Goal: Task Accomplishment & Management: Manage account settings

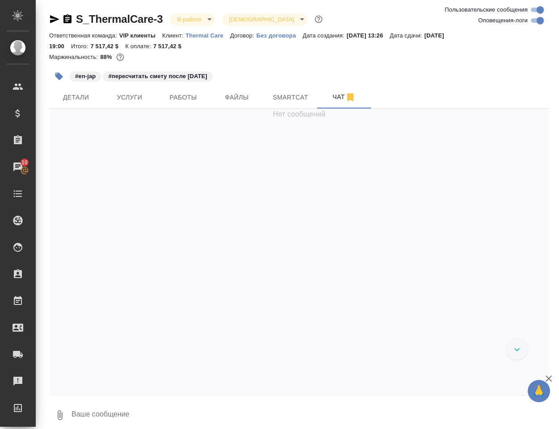
scroll to position [8735, 0]
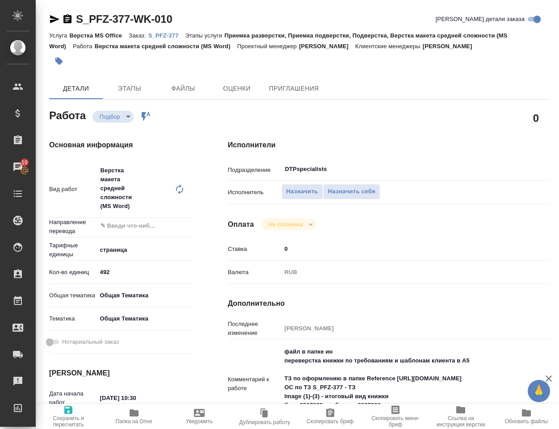
scroll to position [89, 0]
type textarea "x"
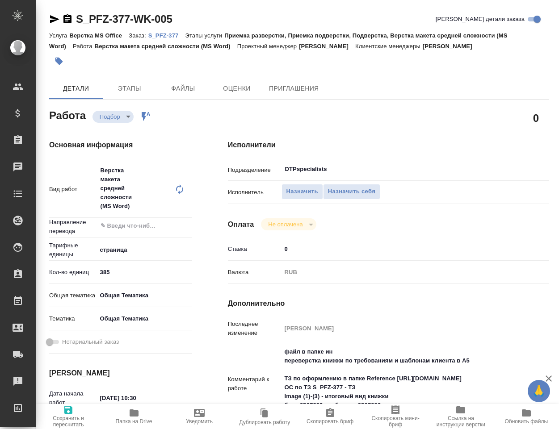
type textarea "x"
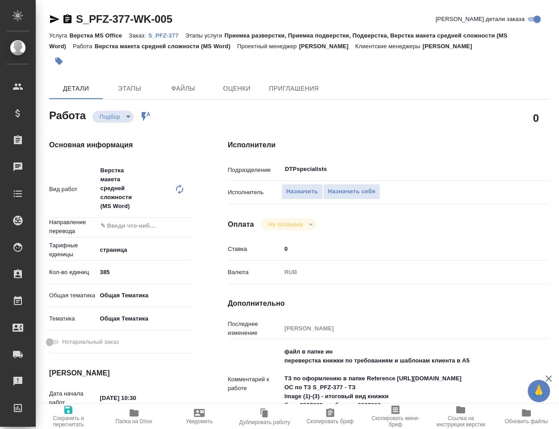
type textarea "x"
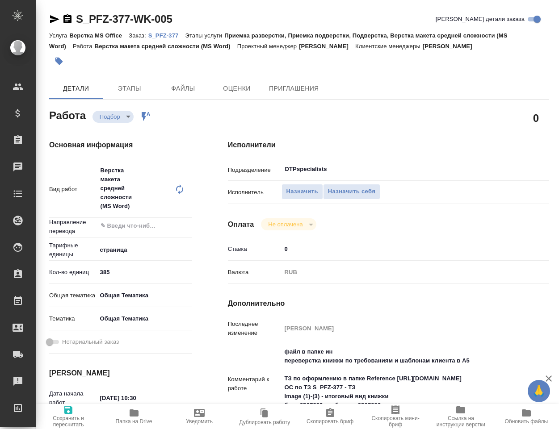
type textarea "x"
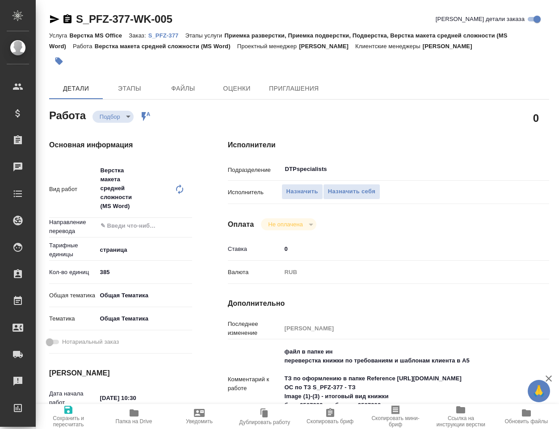
type textarea "x"
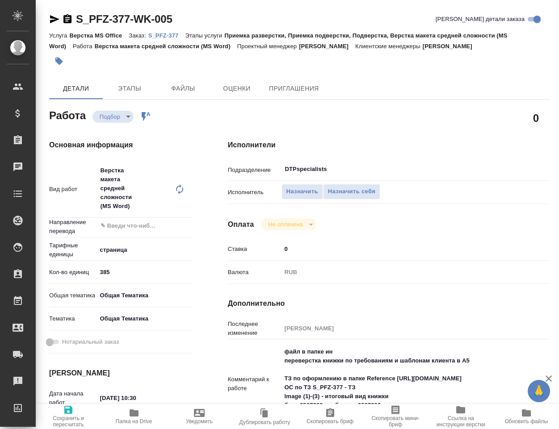
type textarea "x"
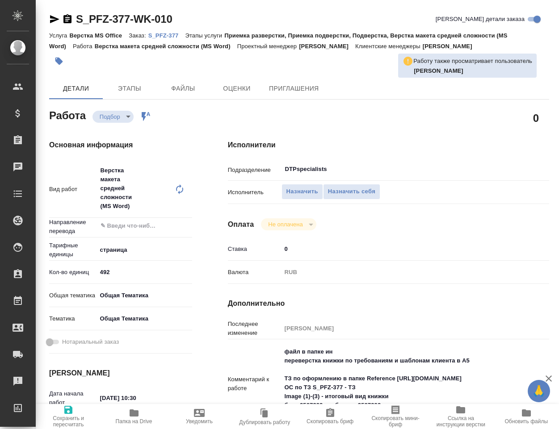
type textarea "x"
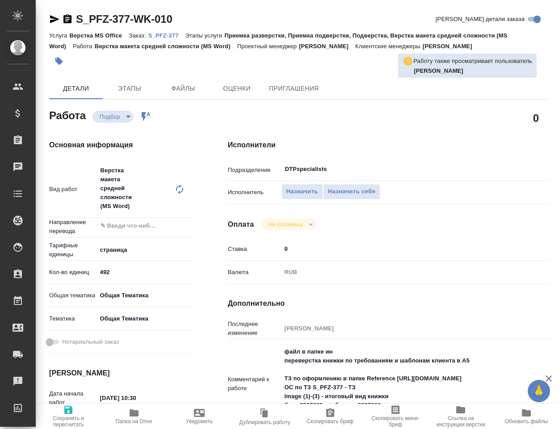
type textarea "x"
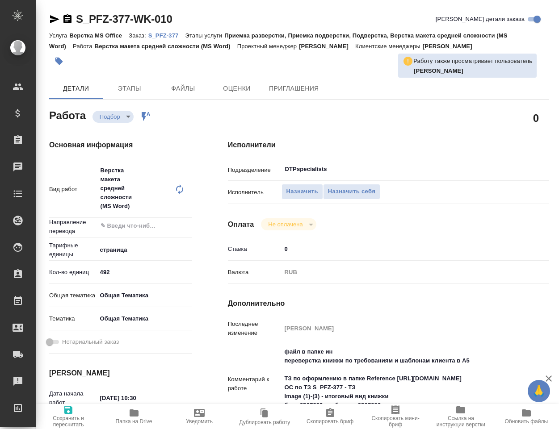
type textarea "x"
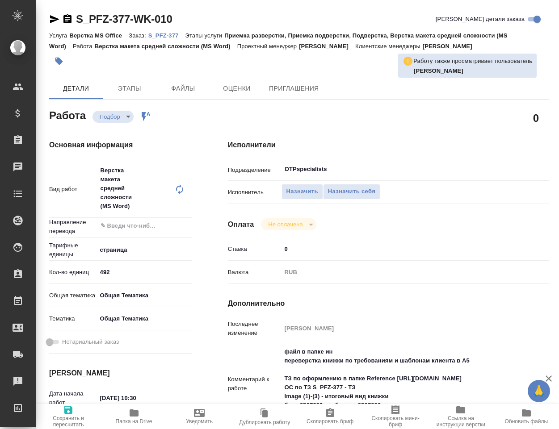
type textarea "x"
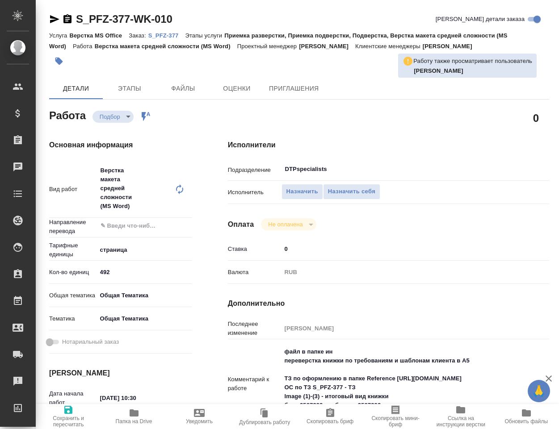
scroll to position [134, 0]
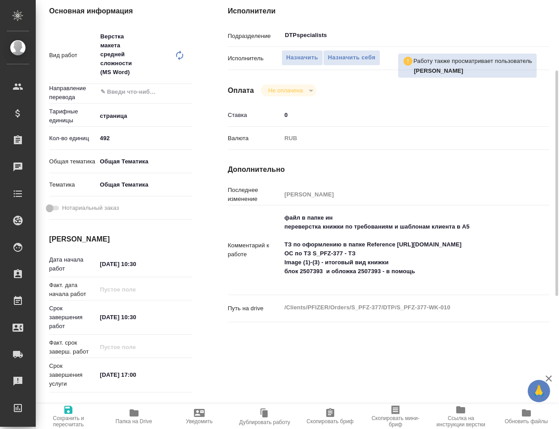
type textarea "x"
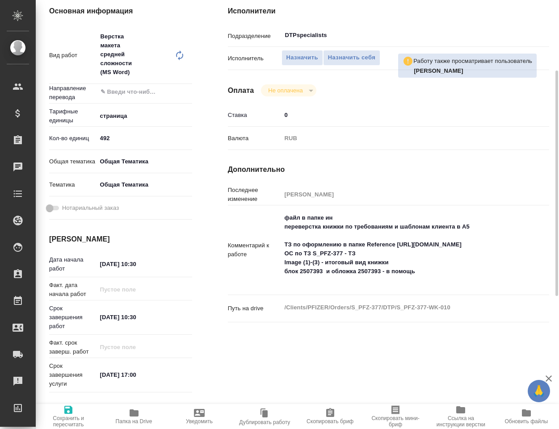
type textarea "x"
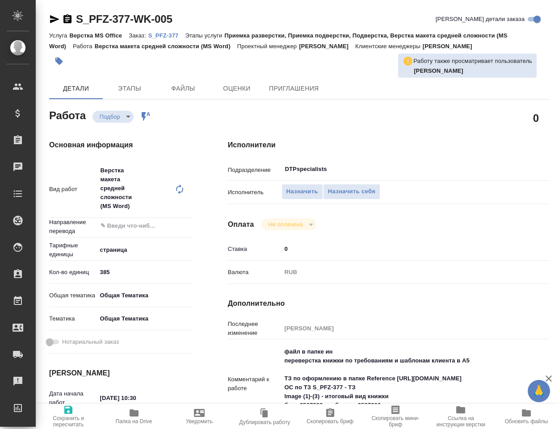
type textarea "x"
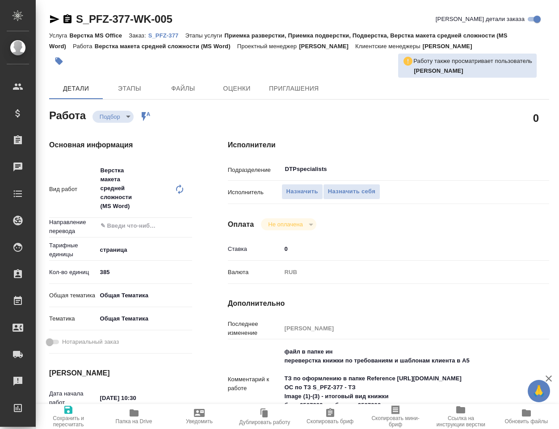
type textarea "x"
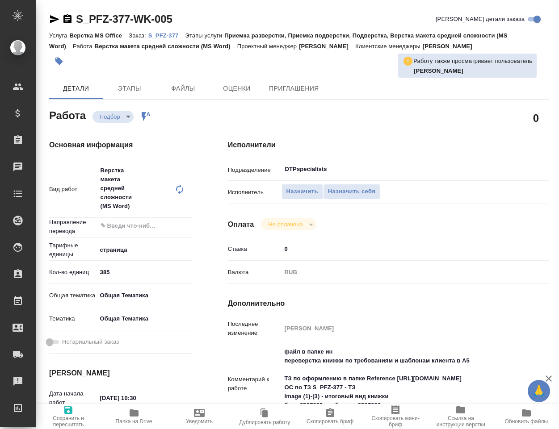
type textarea "x"
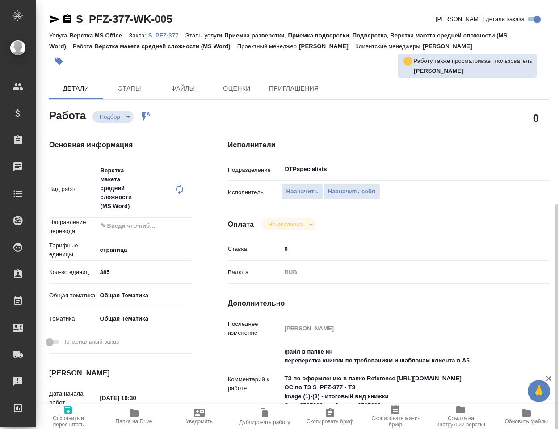
scroll to position [179, 0]
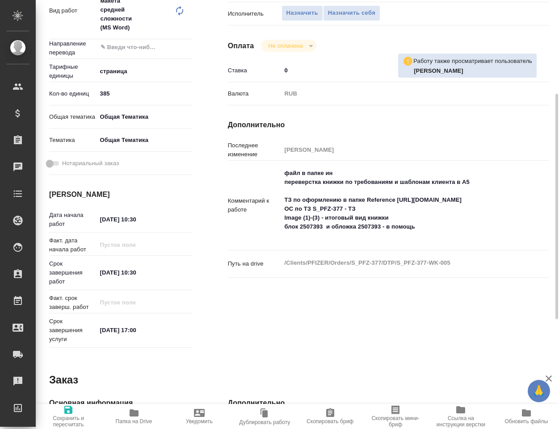
type textarea "x"
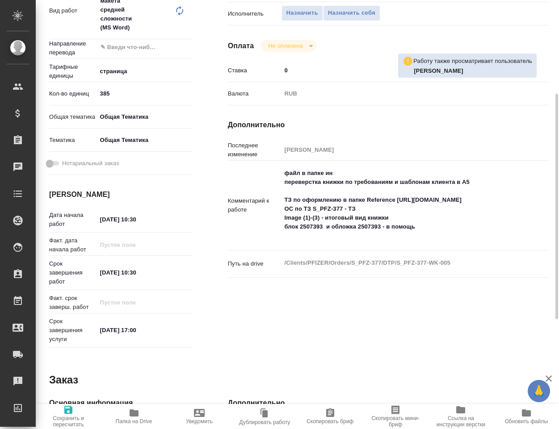
type textarea "x"
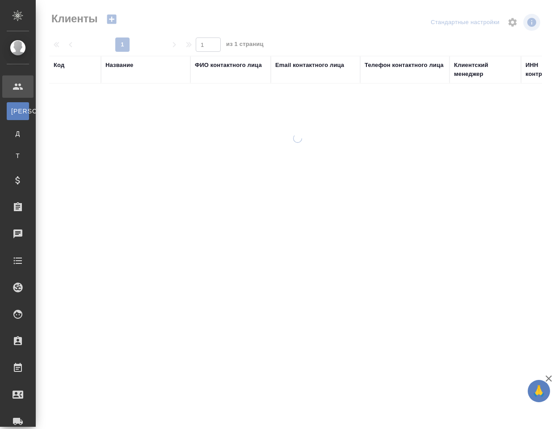
select select "RU"
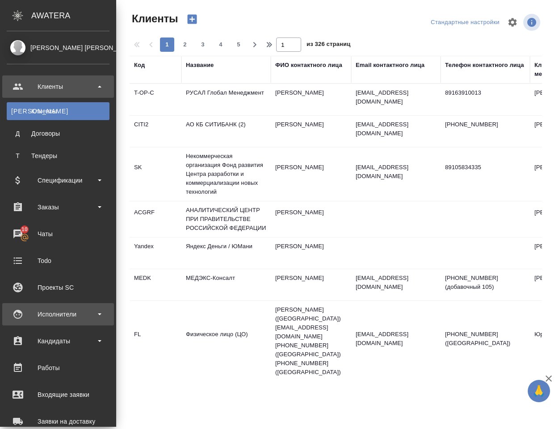
click at [63, 316] on div "Исполнители" at bounding box center [58, 314] width 103 height 13
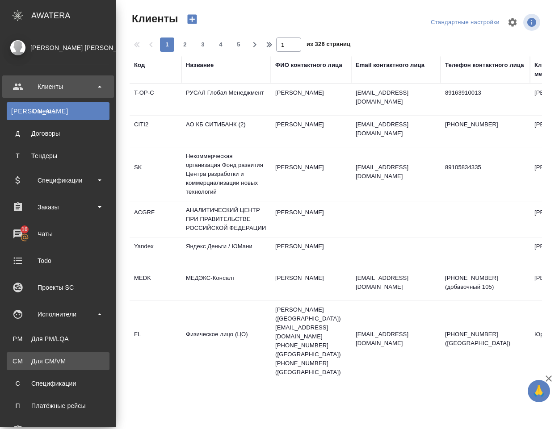
click at [61, 362] on div "Для CM/VM" at bounding box center [58, 361] width 94 height 9
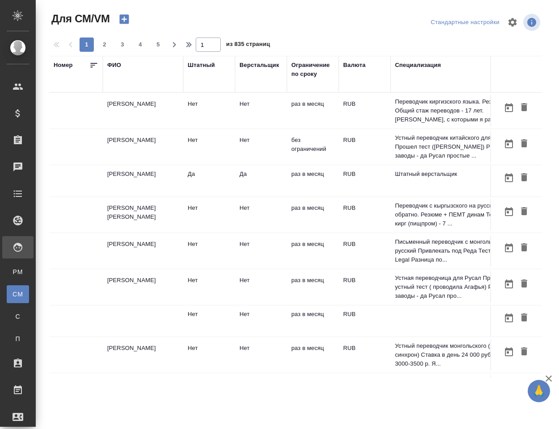
click at [116, 64] on div "ФИО" at bounding box center [114, 65] width 14 height 9
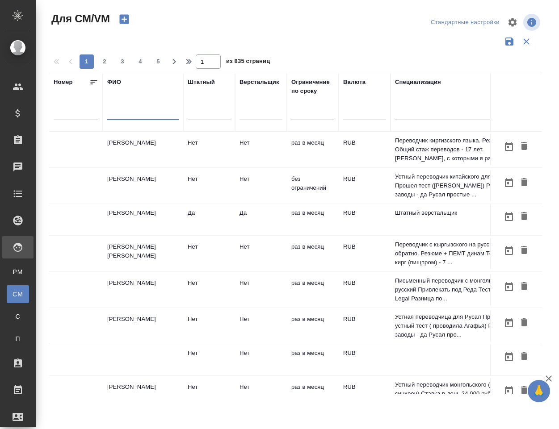
click at [119, 113] on input "text" at bounding box center [142, 114] width 71 height 11
type input "R"
type input "[PERSON_NAME]"
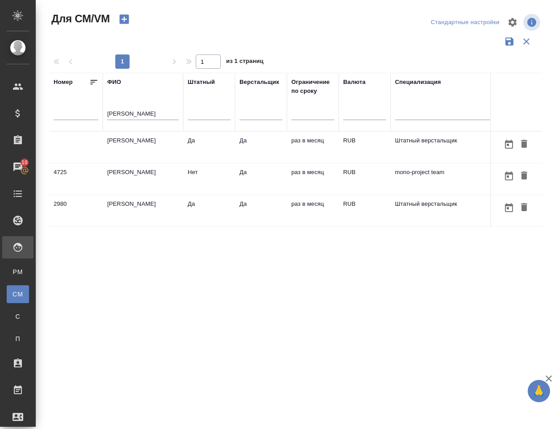
click at [136, 144] on td "Климентовский Сергей" at bounding box center [143, 147] width 80 height 31
click at [136, 144] on td "[PERSON_NAME]" at bounding box center [143, 147] width 80 height 31
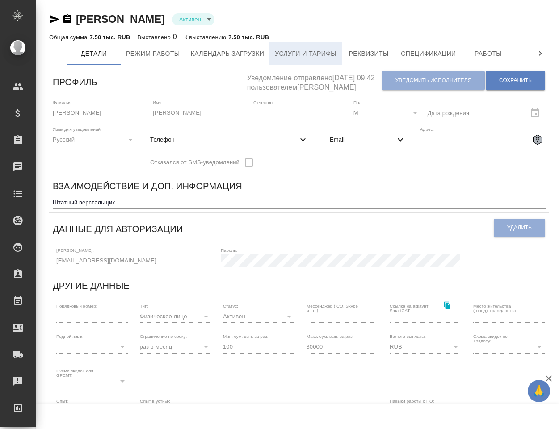
click at [296, 51] on span "Услуги и тарифы" at bounding box center [306, 53] width 62 height 11
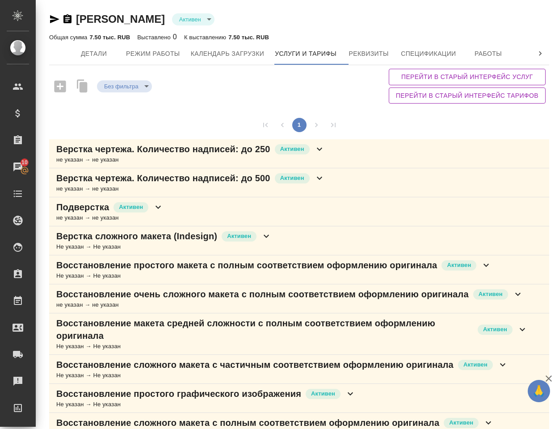
click at [368, 125] on div "1" at bounding box center [299, 125] width 500 height 29
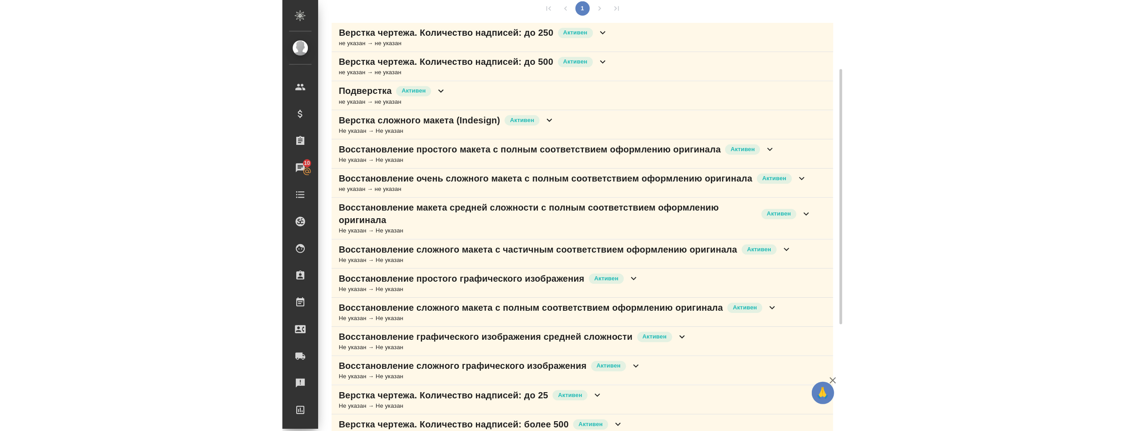
scroll to position [72, 0]
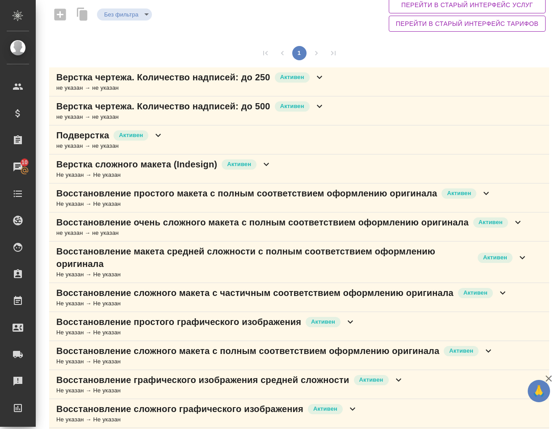
click at [151, 198] on p "Восстановление простого макета с полным соответствием оформлению оригинала" at bounding box center [246, 193] width 381 height 13
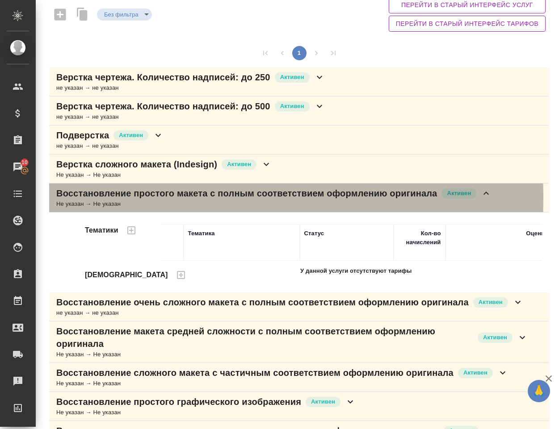
click at [151, 198] on p "Восстановление простого макета с полным соответствием оформлению оригинала" at bounding box center [246, 193] width 381 height 13
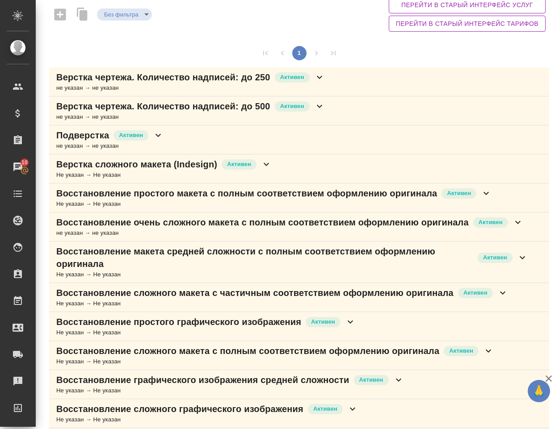
click at [151, 198] on p "Восстановление простого макета с полным соответствием оформлению оригинала" at bounding box center [246, 193] width 381 height 13
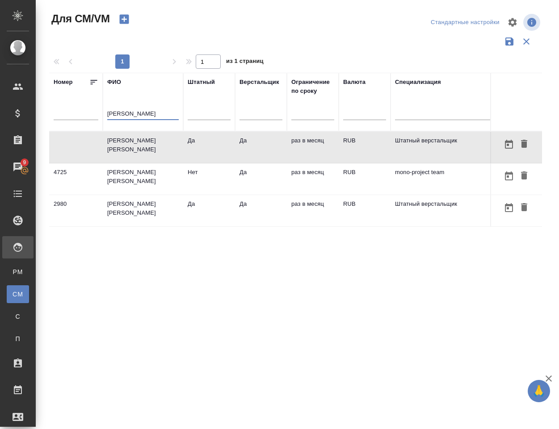
click at [116, 112] on input "[PERSON_NAME]" at bounding box center [142, 114] width 71 height 11
type input "Z"
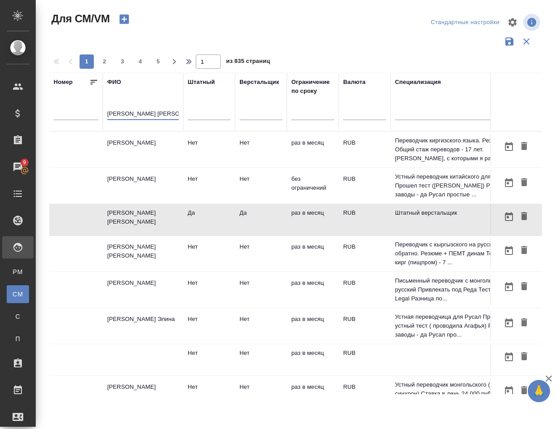
type input "Яковлев Сергей"
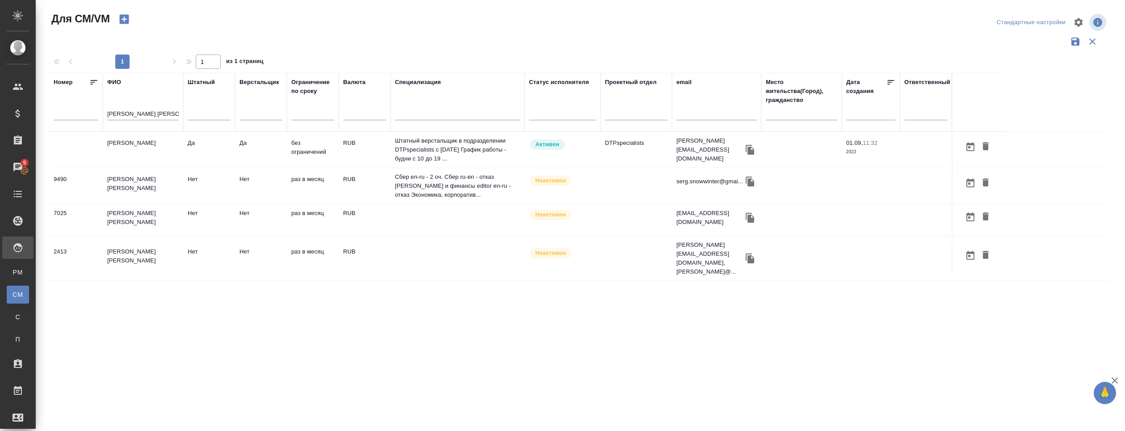
click at [136, 142] on td "Яковлев Сергей Андреевич" at bounding box center [143, 149] width 80 height 31
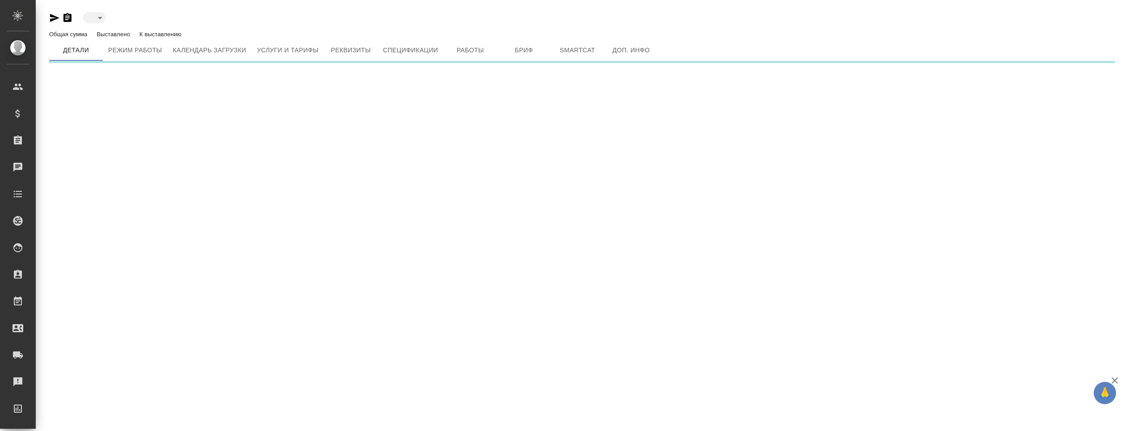
type input "active"
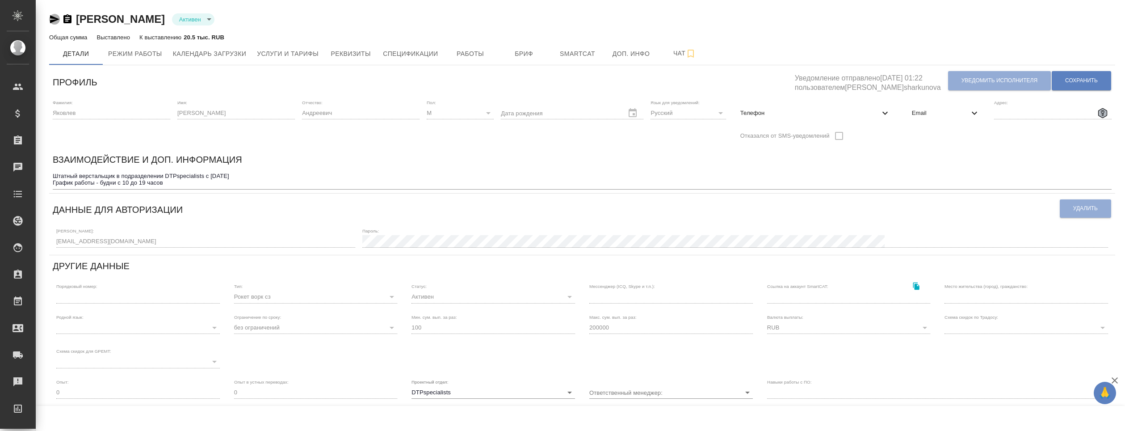
click at [53, 19] on icon "button" at bounding box center [54, 19] width 11 height 11
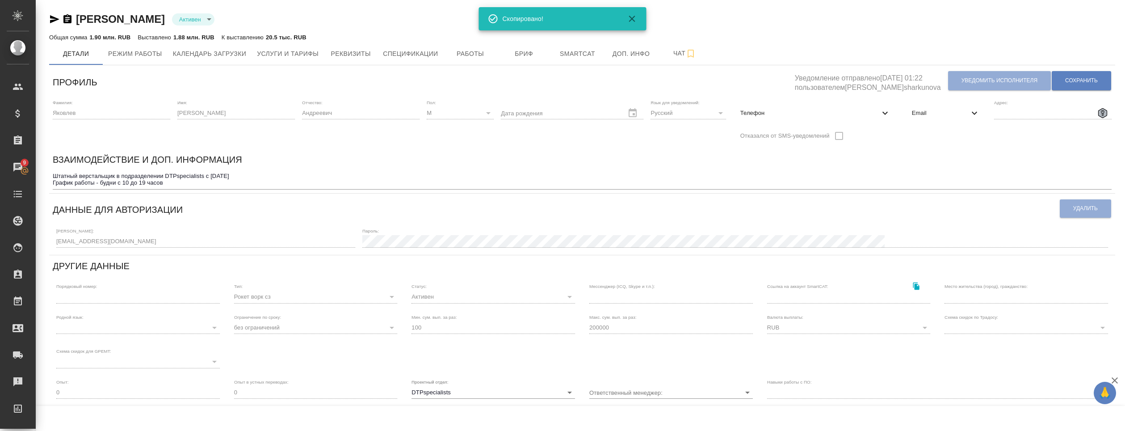
click at [961, 18] on div "[PERSON_NAME] active" at bounding box center [582, 19] width 1066 height 14
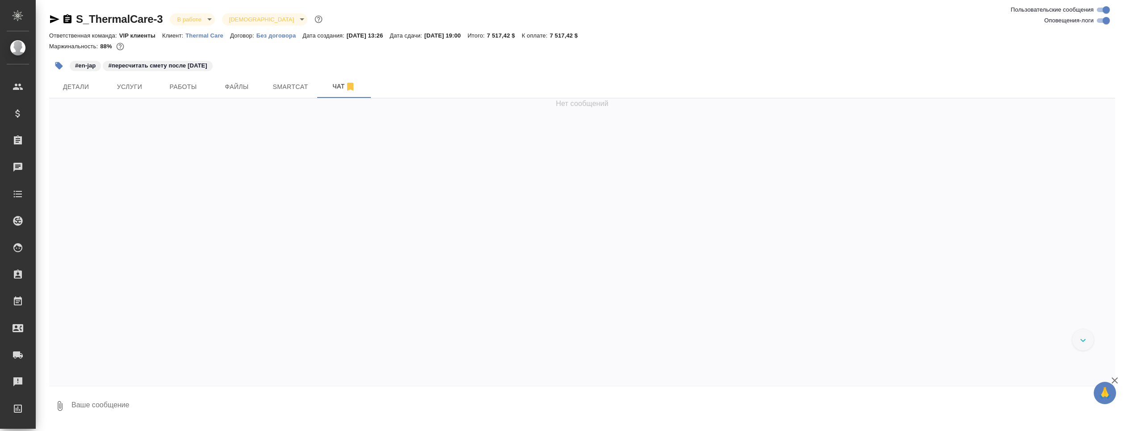
scroll to position [8716, 0]
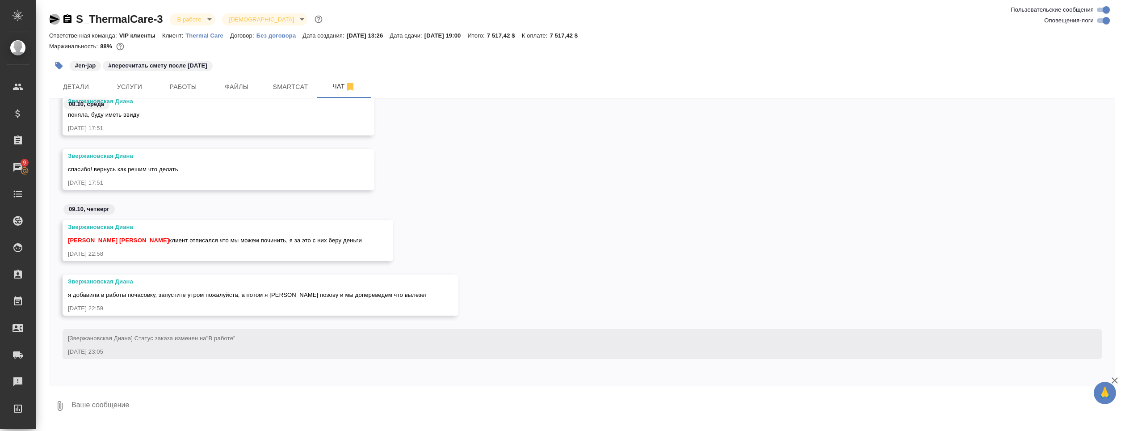
click at [56, 16] on icon "button" at bounding box center [54, 19] width 11 height 11
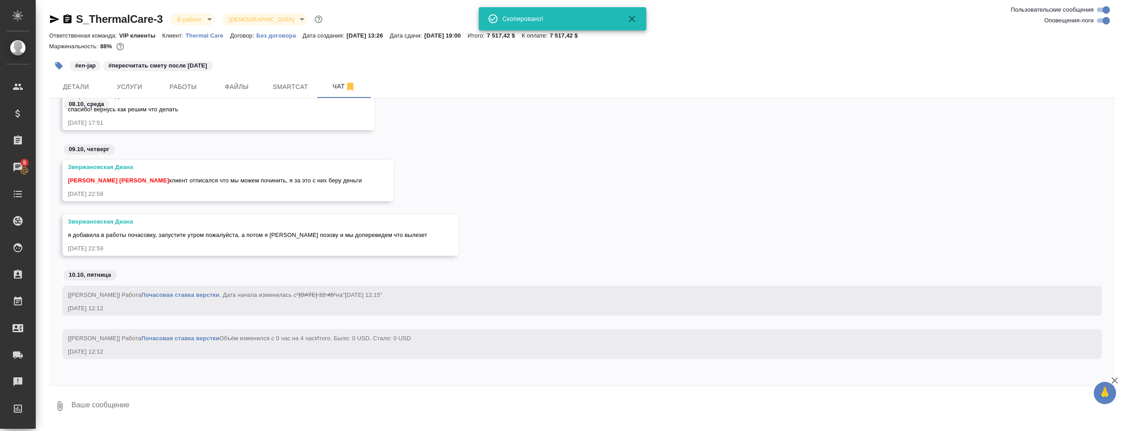
scroll to position [8776, 0]
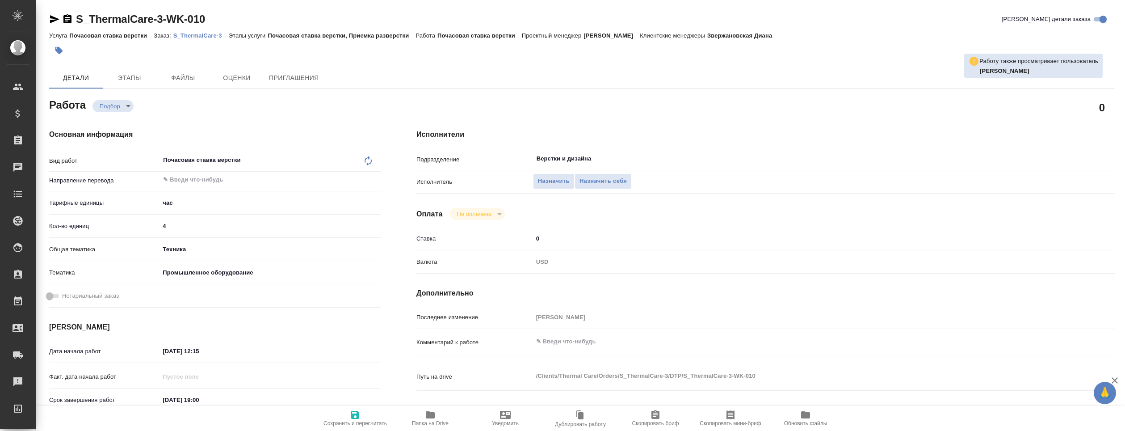
type textarea "x"
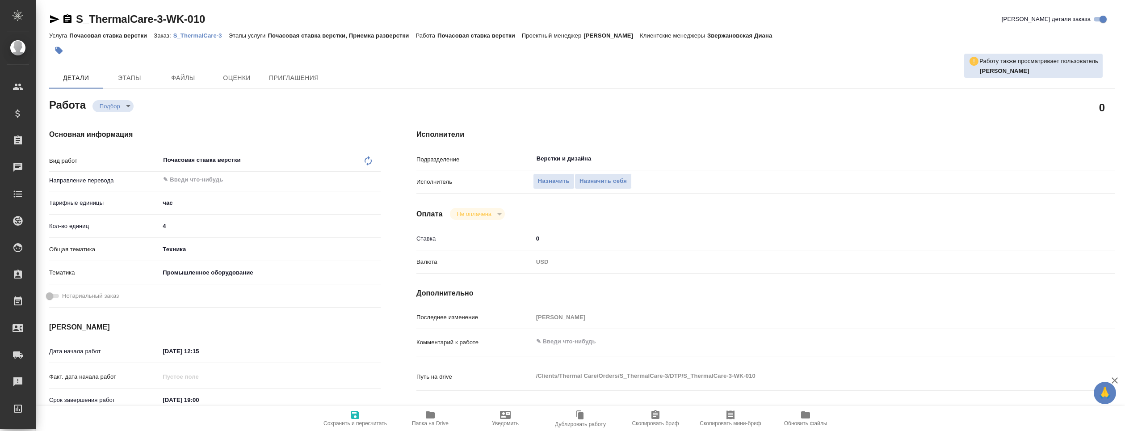
type textarea "x"
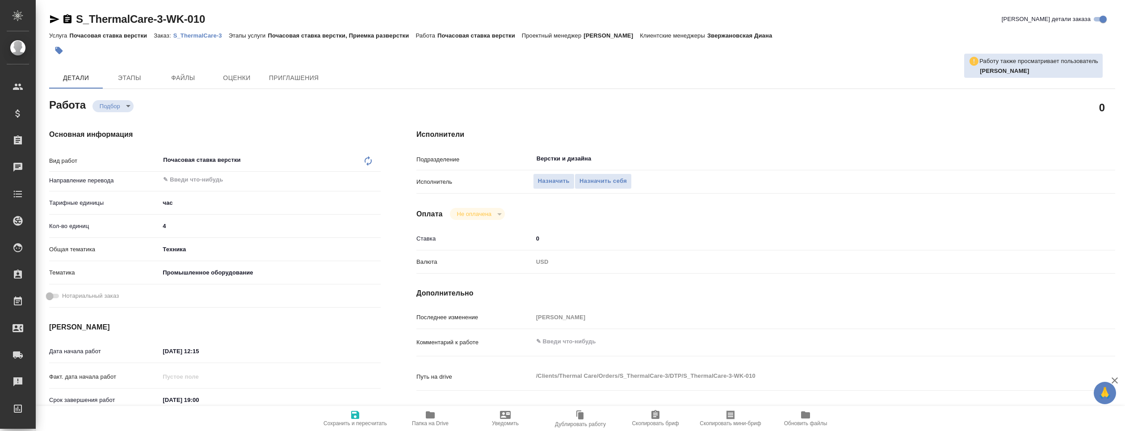
type textarea "x"
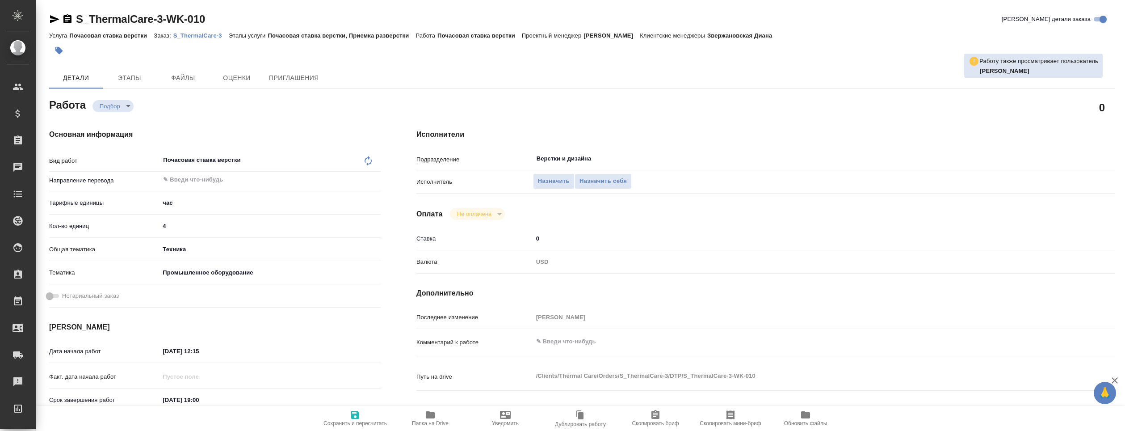
type textarea "x"
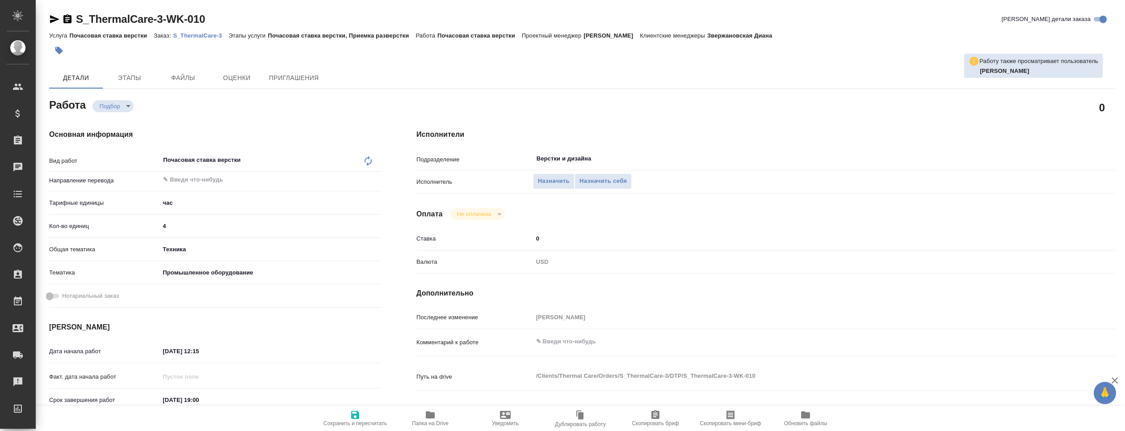
type textarea "x"
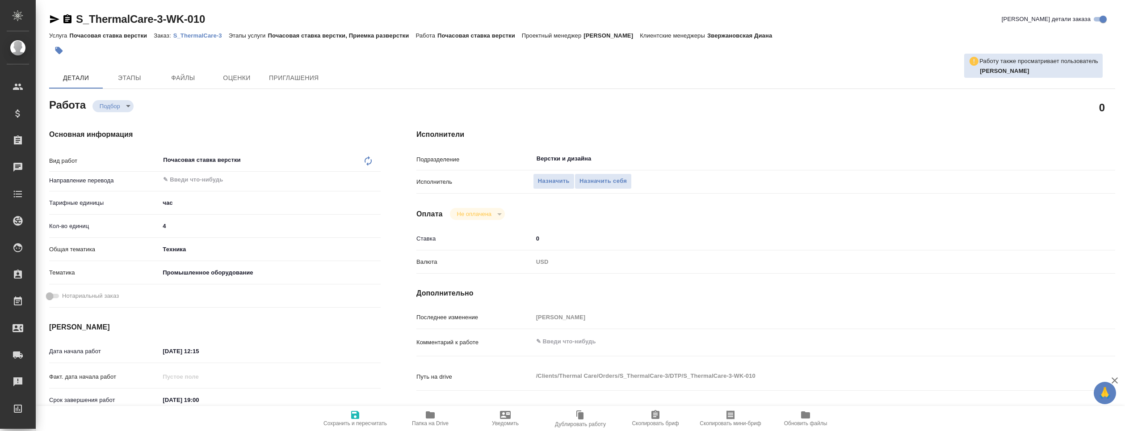
type textarea "x"
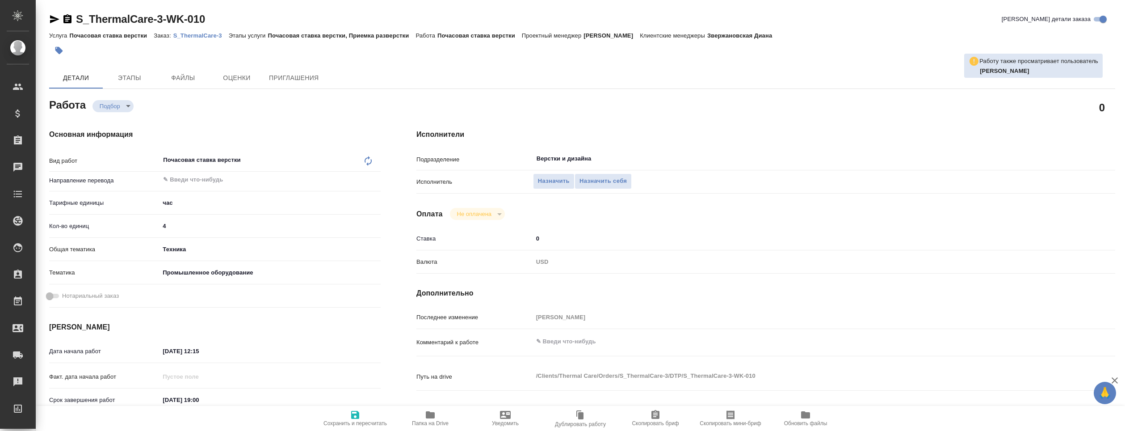
type textarea "x"
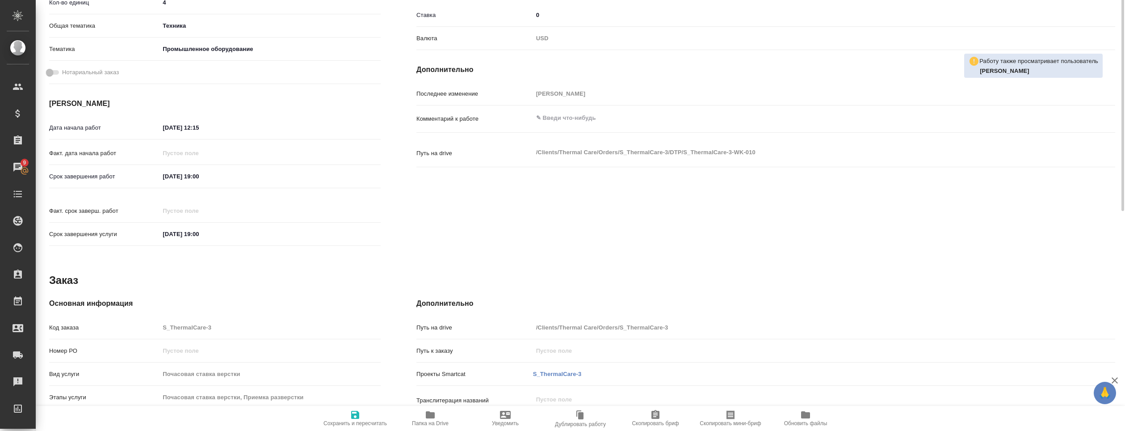
scroll to position [89, 0]
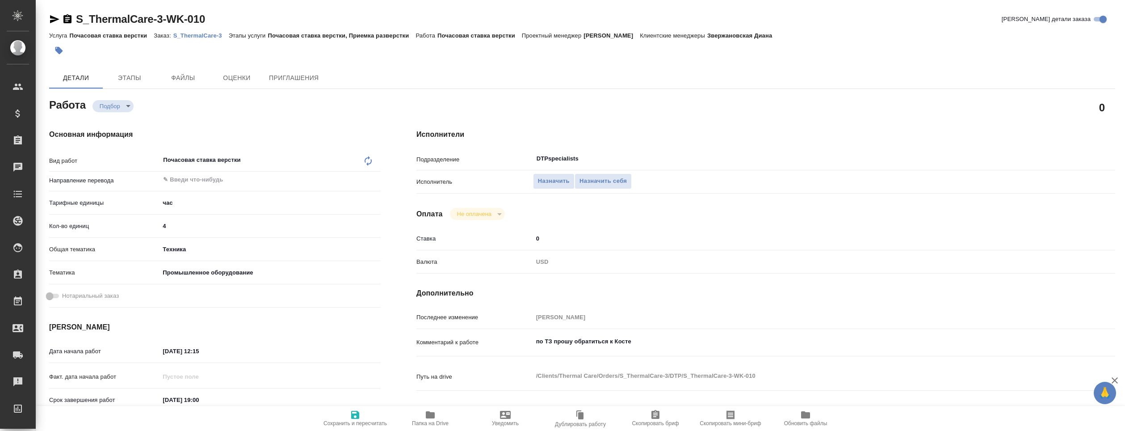
type textarea "x"
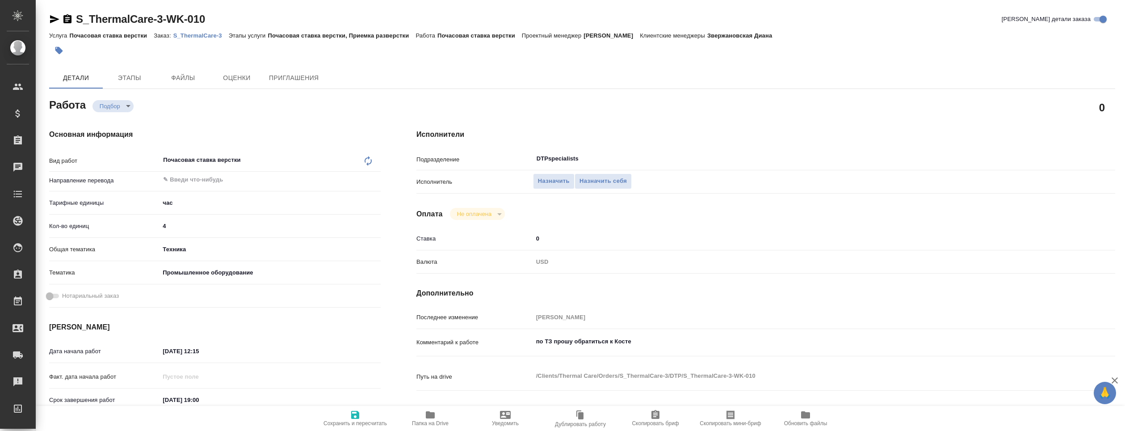
type textarea "x"
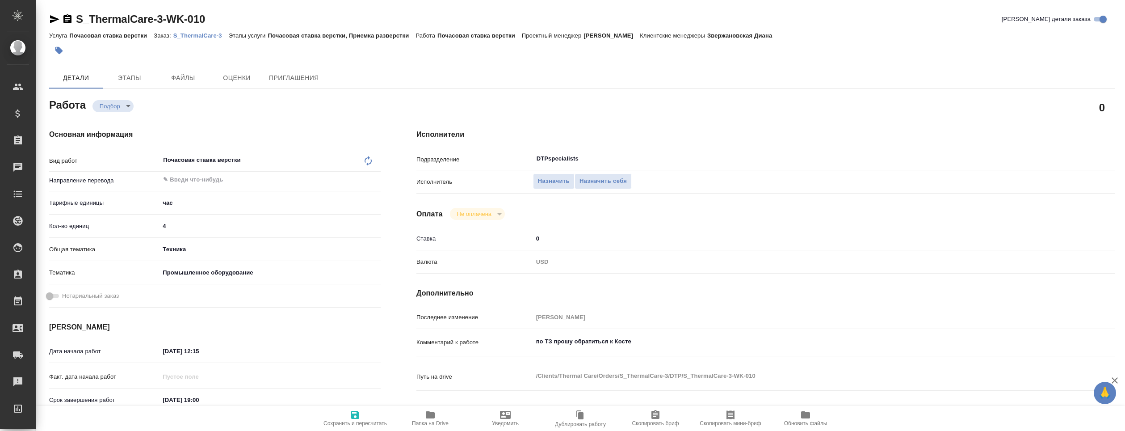
type textarea "x"
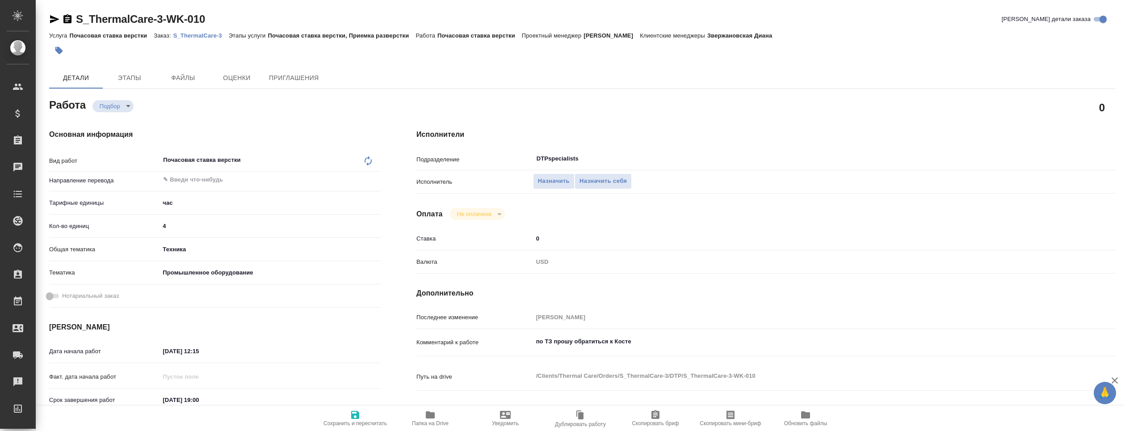
type textarea "x"
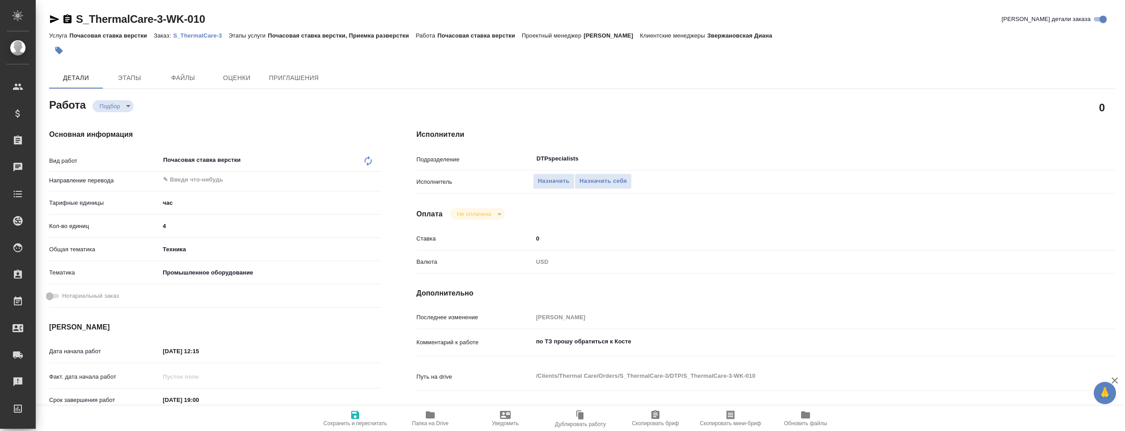
type textarea "x"
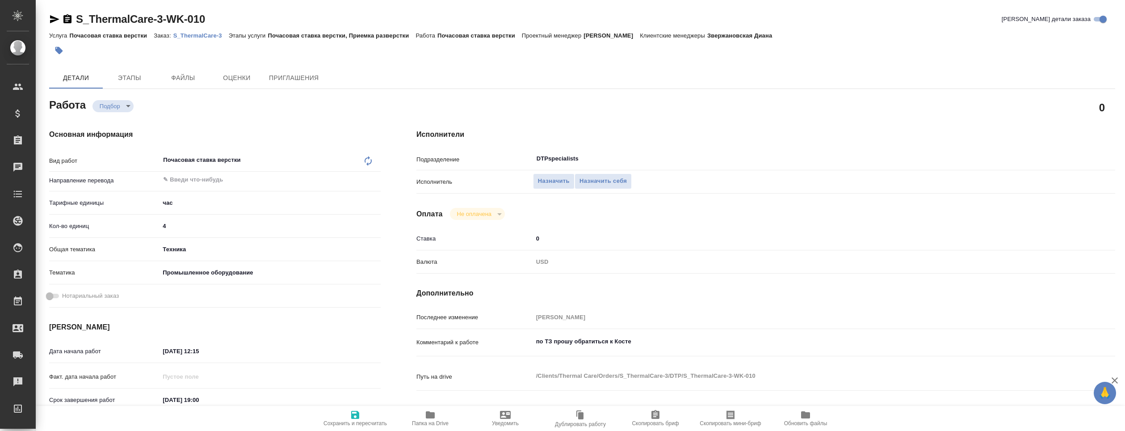
type textarea "x"
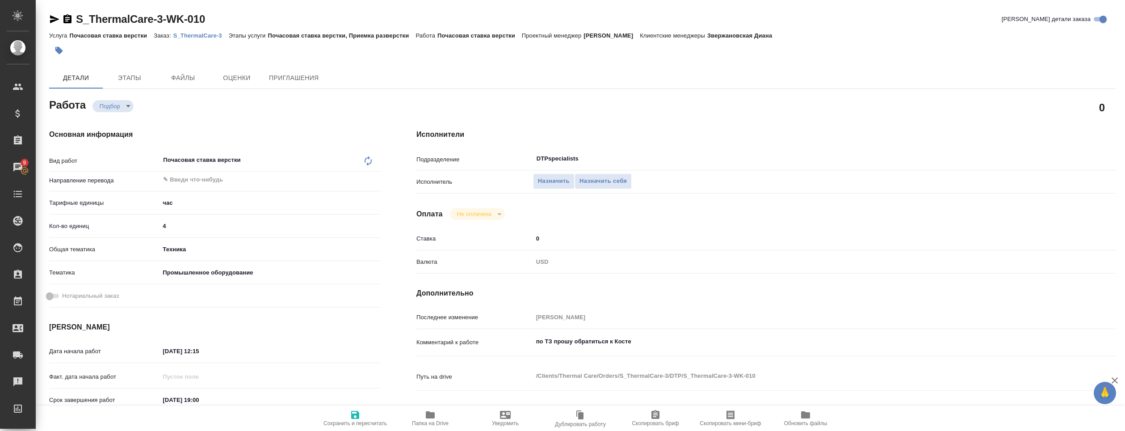
type textarea "x"
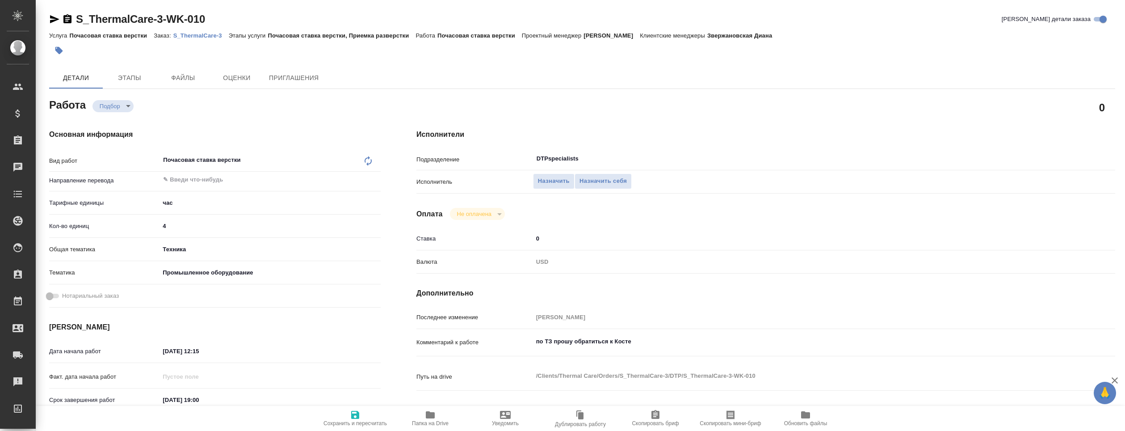
type textarea "x"
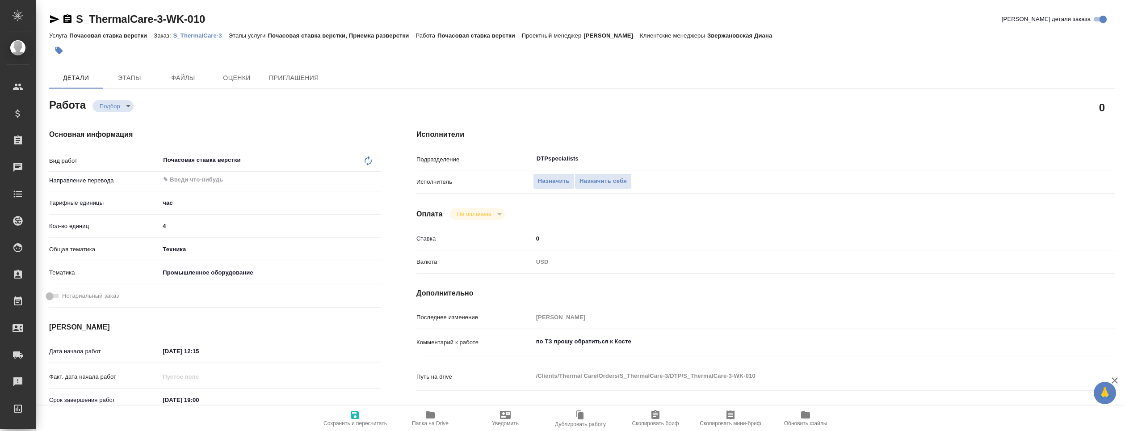
type textarea "x"
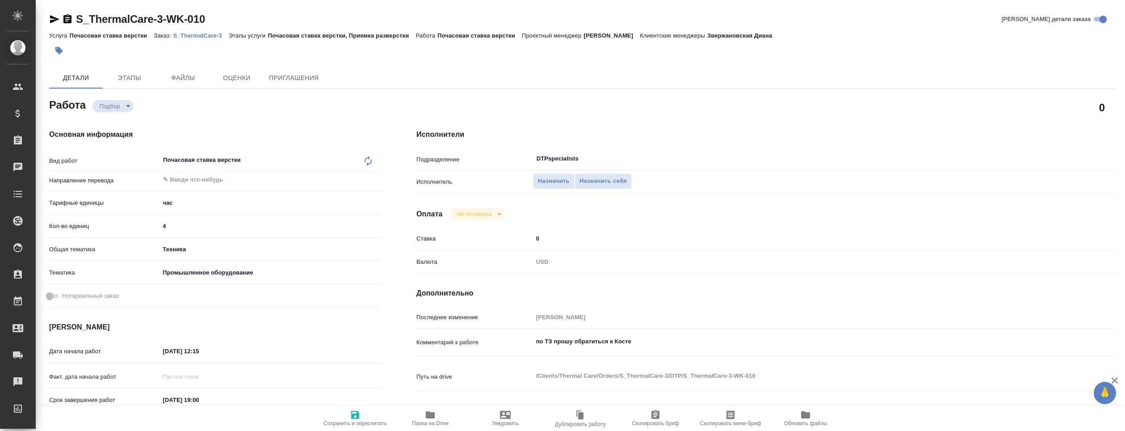
type textarea "x"
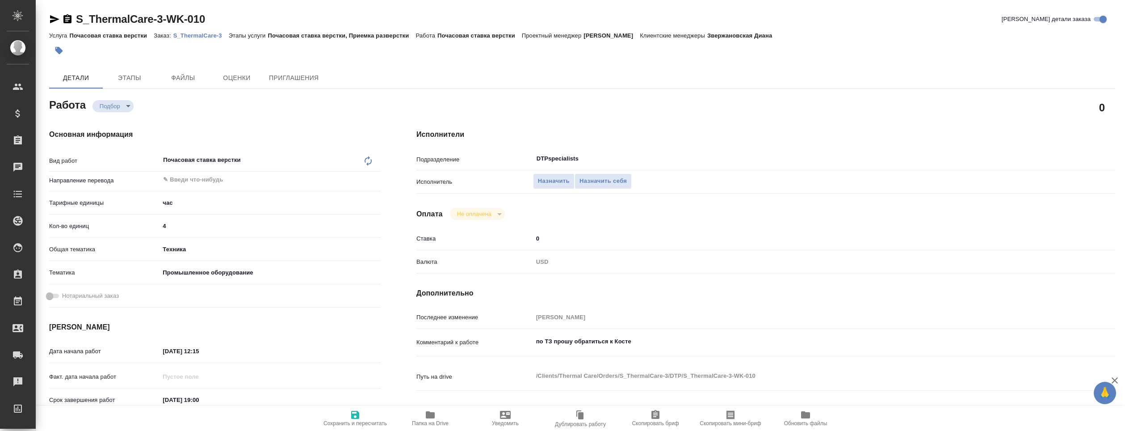
type textarea "x"
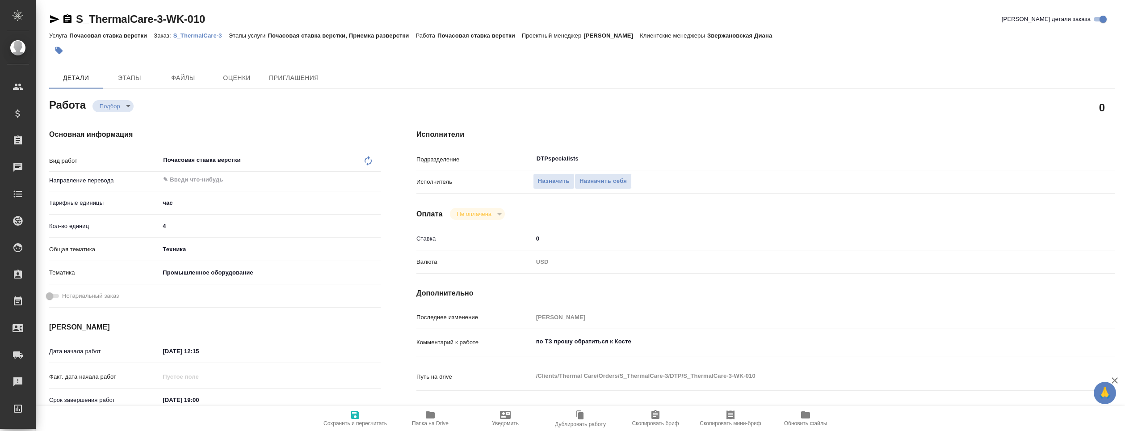
type textarea "x"
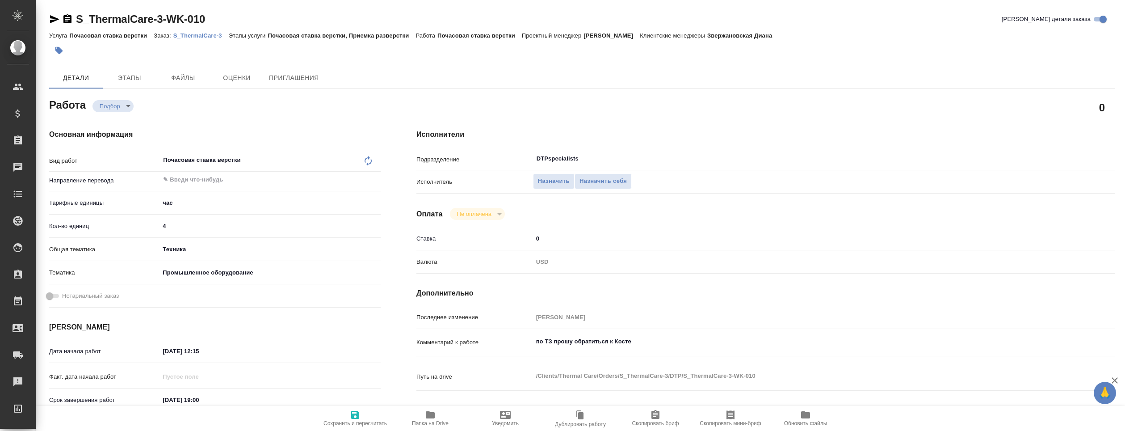
type textarea "x"
